Goal: Transaction & Acquisition: Purchase product/service

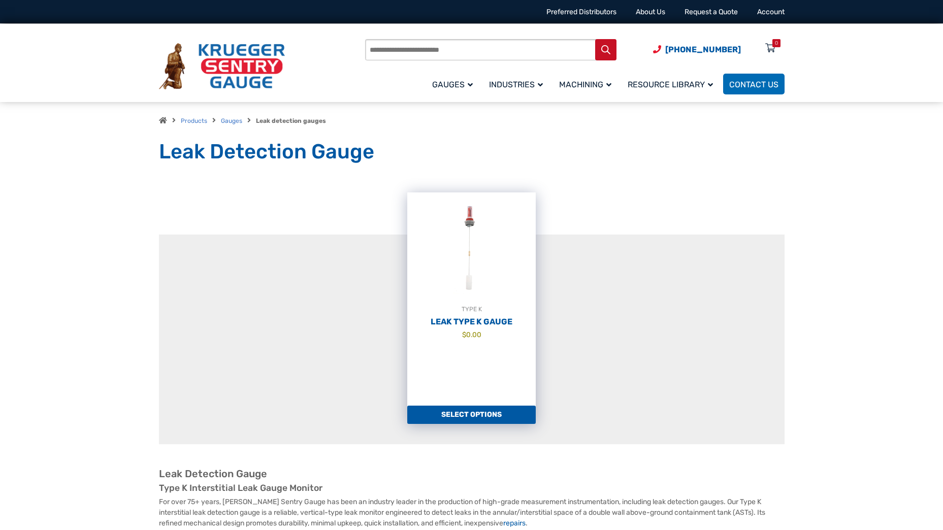
click at [476, 248] on img at bounding box center [471, 248] width 128 height 112
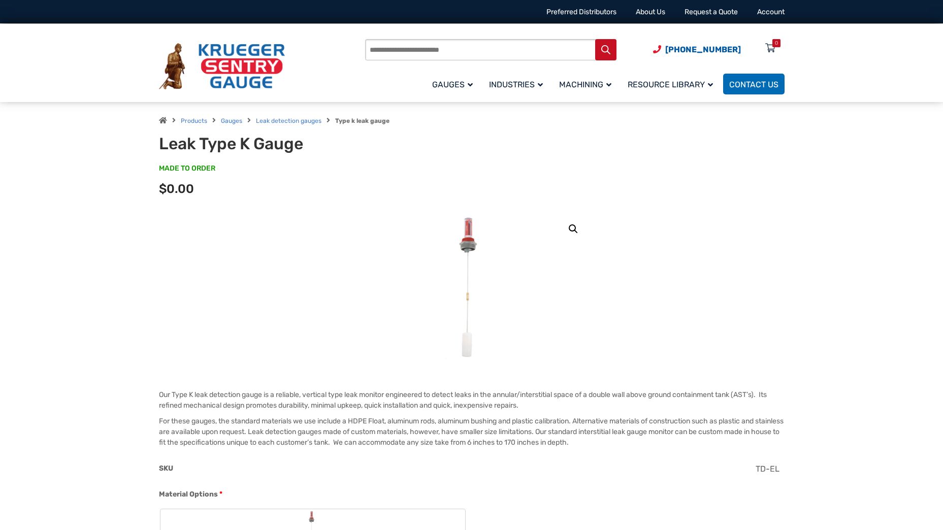
click at [573, 227] on link "🔍" at bounding box center [573, 229] width 18 height 18
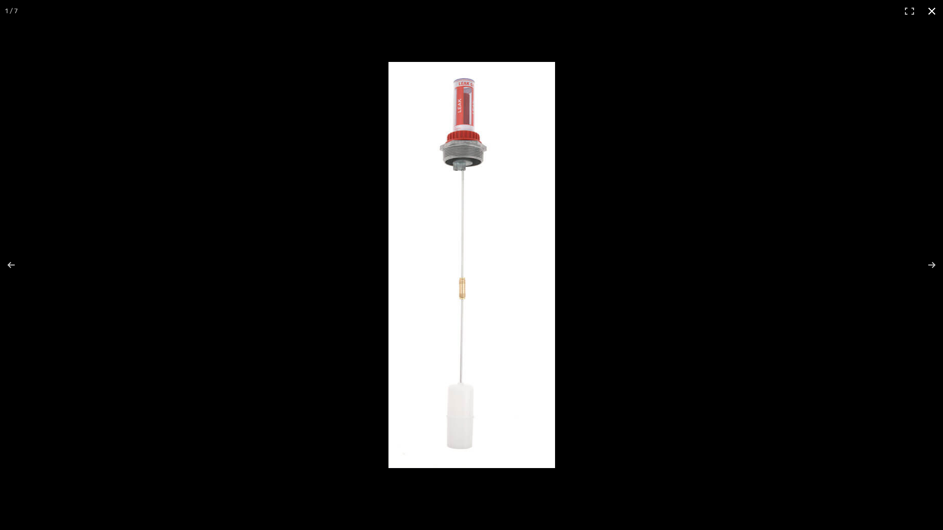
click at [930, 12] on button "Close (Esc)" at bounding box center [931, 11] width 22 height 22
